Goal: Task Accomplishment & Management: Complete application form

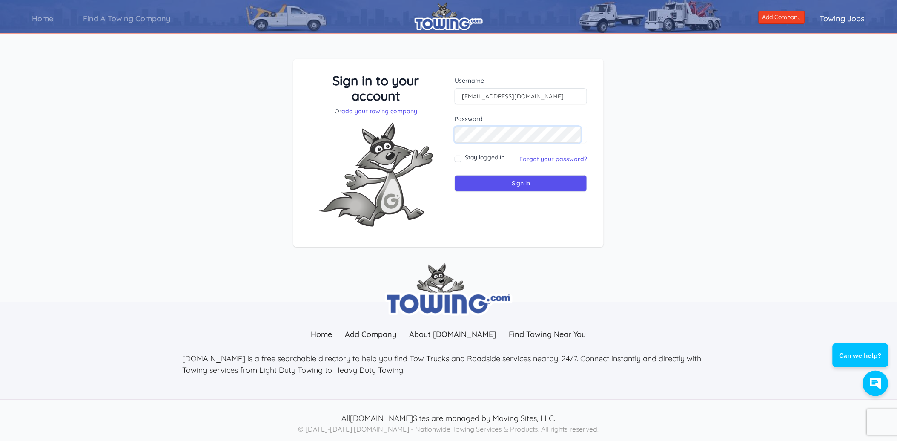
click at [420, 134] on div "Sign in to your account Or add your towing company Username trahc@yahoo.com Pas…" at bounding box center [449, 153] width 290 height 161
click at [558, 159] on link "Forgot your password?" at bounding box center [553, 159] width 68 height 8
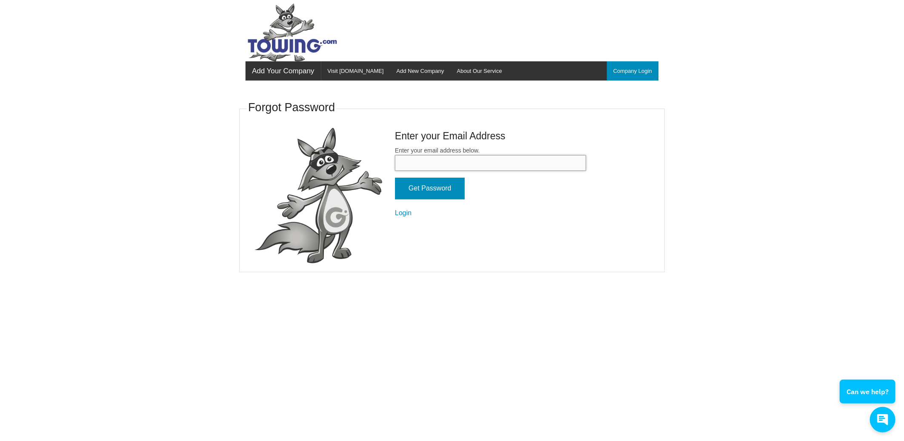
click at [445, 164] on input "Enter your email address below." at bounding box center [490, 163] width 191 height 16
type input "[EMAIL_ADDRESS][DOMAIN_NAME]"
click at [430, 189] on input "Get Password" at bounding box center [430, 189] width 70 height 22
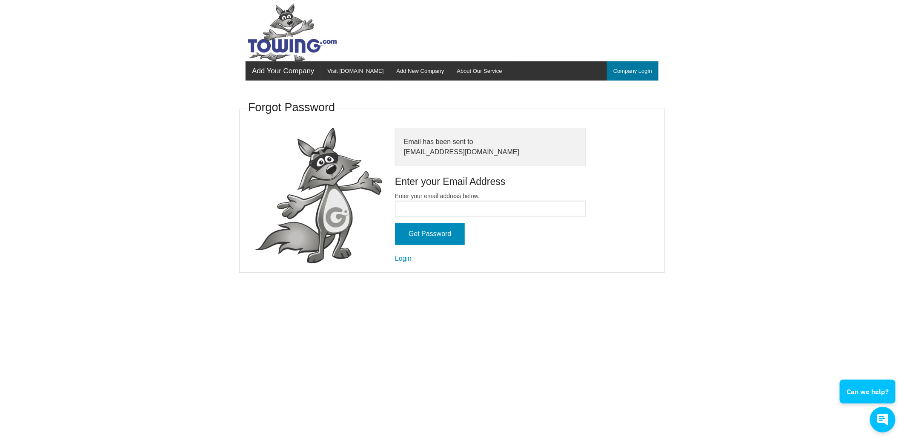
click at [636, 69] on link "Company Login" at bounding box center [633, 70] width 52 height 19
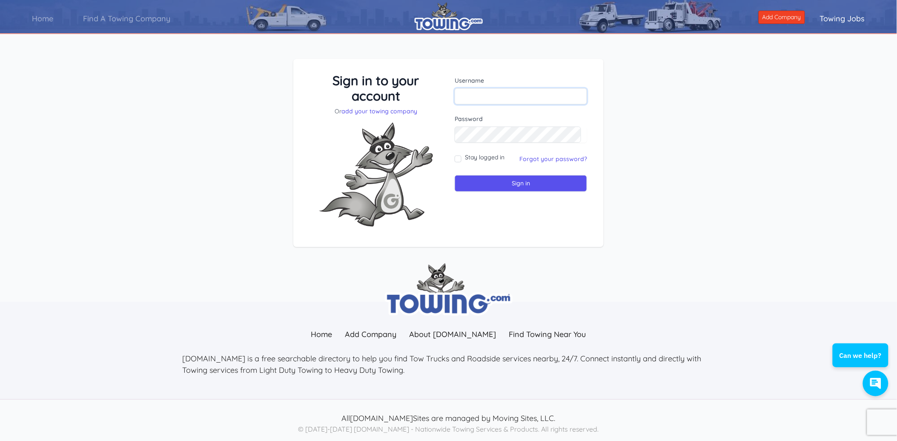
click at [472, 98] on input "text" at bounding box center [521, 96] width 132 height 16
type input "[EMAIL_ADDRESS][DOMAIN_NAME]"
click at [460, 158] on input "Stay logged in" at bounding box center [458, 158] width 7 height 7
checkbox input "true"
click at [499, 184] on input "Sign in" at bounding box center [521, 183] width 132 height 17
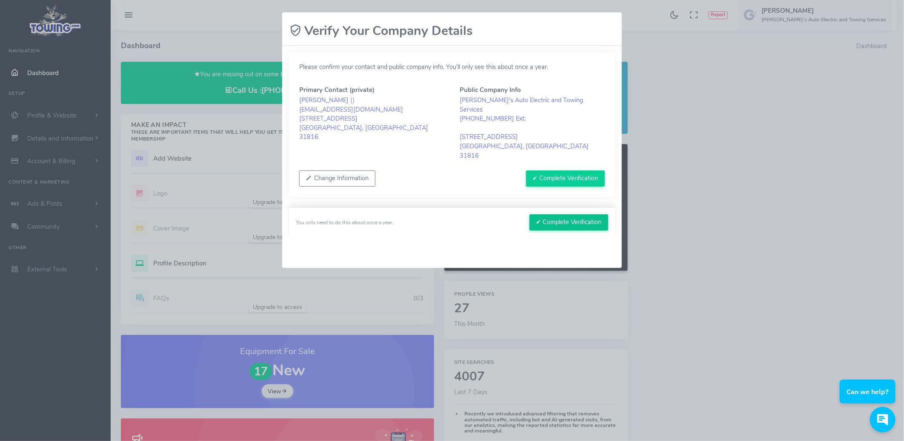
click at [559, 214] on button "✔ Complete Verification" at bounding box center [569, 222] width 79 height 16
click at [575, 170] on button "✔ Complete Verification" at bounding box center [565, 178] width 79 height 16
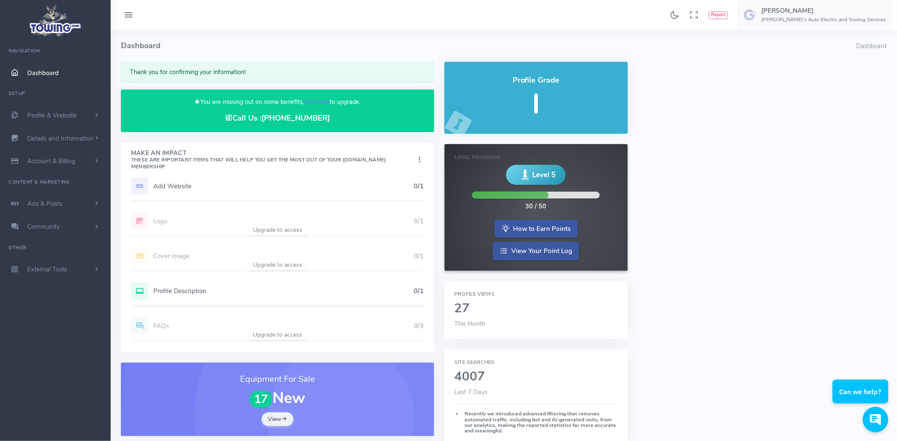
click at [177, 184] on h5 "Add Website" at bounding box center [283, 186] width 261 height 7
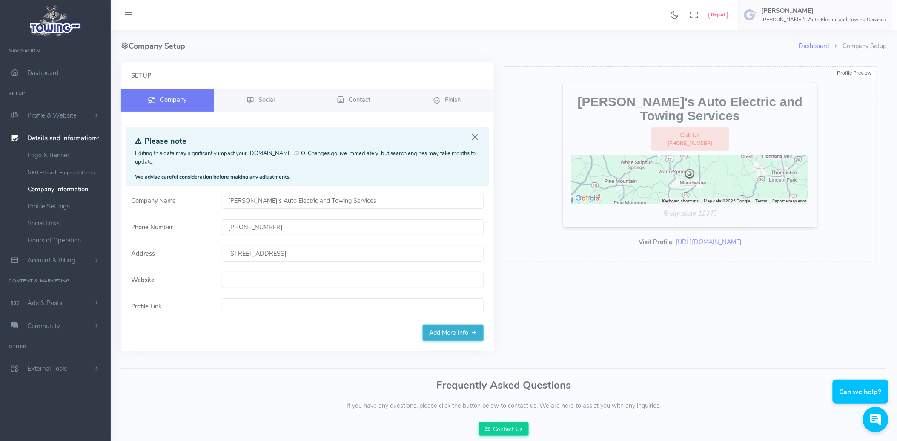
click at [258, 282] on input "Website" at bounding box center [353, 280] width 262 height 16
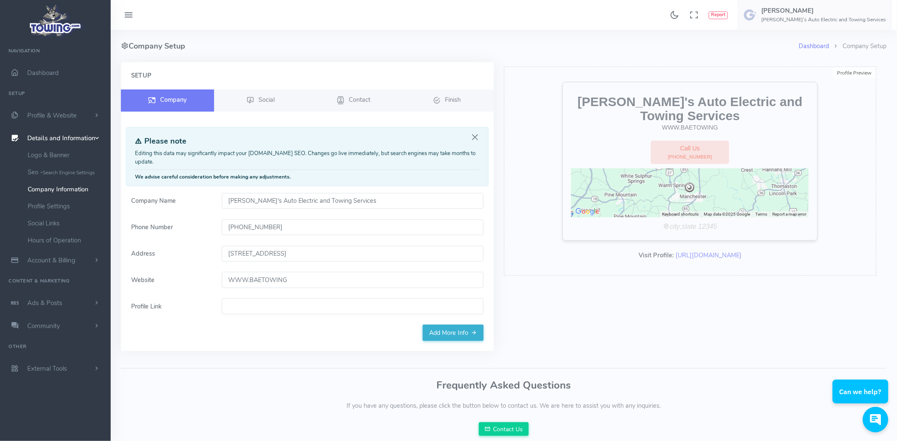
drag, startPoint x: 298, startPoint y: 278, endPoint x: 190, endPoint y: 270, distance: 108.4
click at [190, 270] on form "Company Name [PERSON_NAME]'s Auto Electric and Towing Services Phone Number [PH…" at bounding box center [307, 259] width 363 height 132
type input "[DOMAIN_NAME]"
click at [260, 308] on input "Profile Link" at bounding box center [353, 306] width 262 height 16
click at [350, 339] on div "Setup Company Social Contact Finish" at bounding box center [307, 206] width 373 height 289
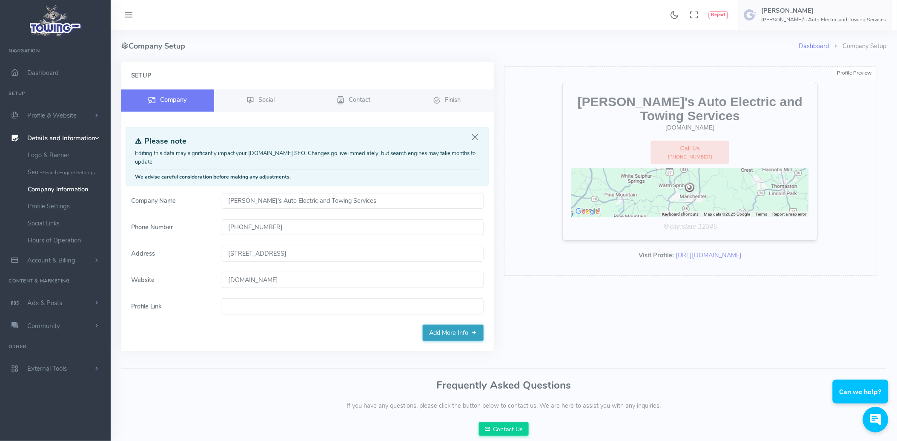
scroll to position [31, 0]
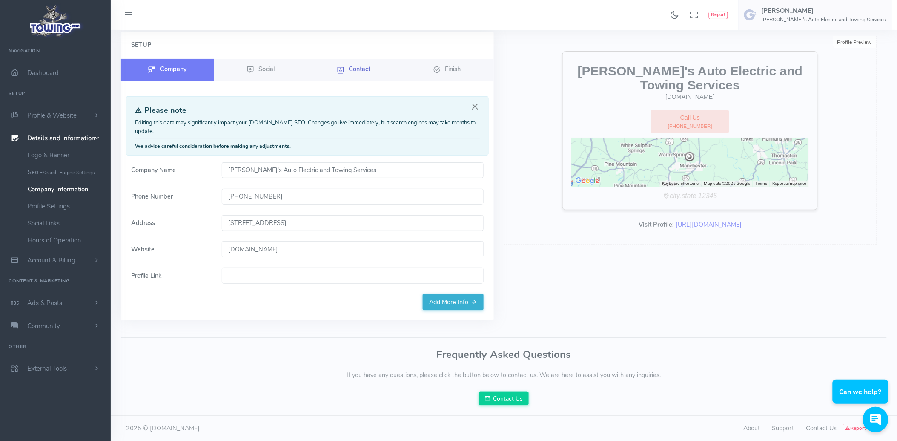
click at [366, 66] on span "Contact" at bounding box center [360, 69] width 22 height 9
click at [452, 68] on span "Finish" at bounding box center [453, 69] width 16 height 9
click at [446, 303] on link "Add More Info" at bounding box center [453, 302] width 61 height 16
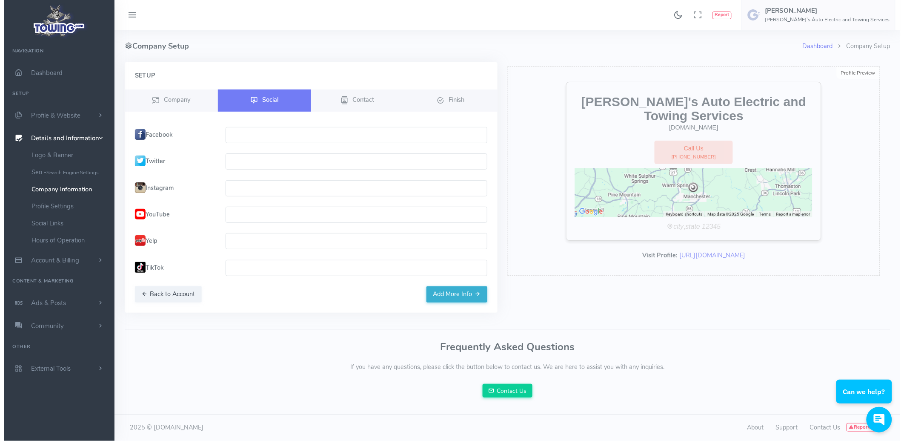
scroll to position [0, 0]
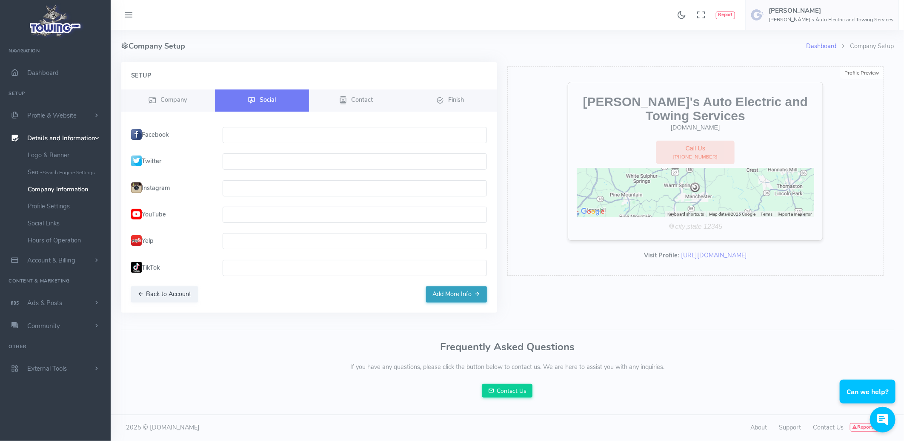
click at [467, 292] on button "Add More Info" at bounding box center [456, 294] width 61 height 16
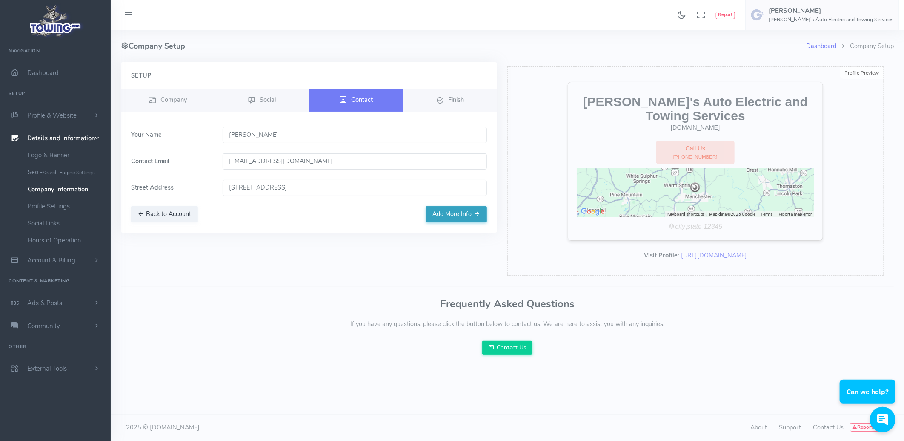
click at [461, 215] on button "Add More Info" at bounding box center [456, 214] width 61 height 16
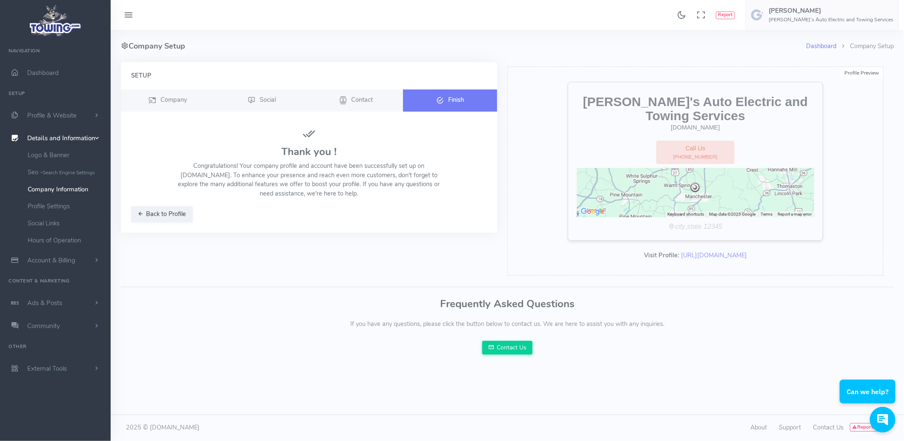
click at [451, 93] on link "Finish" at bounding box center [450, 100] width 94 height 22
click at [184, 97] on span "Company" at bounding box center [174, 99] width 26 height 9
